Goal: Book appointment/travel/reservation

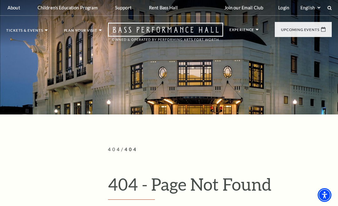
click at [138, 160] on div "Broadway At The Bass Empty heading Experience the best of touring Broadway in a…" at bounding box center [143, 137] width 66 height 162
click at [141, 156] on span "View Events" at bounding box center [126, 160] width 33 height 8
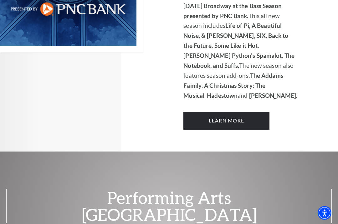
scroll to position [562, 0]
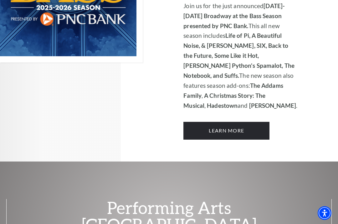
click at [252, 122] on link "Learn More" at bounding box center [226, 131] width 86 height 18
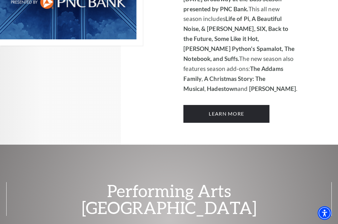
scroll to position [0, 0]
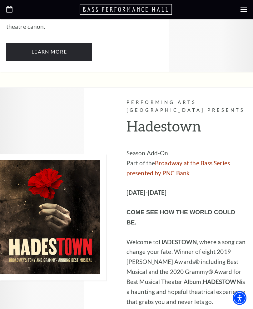
scroll to position [3477, 0]
